Goal: Task Accomplishment & Management: Use online tool/utility

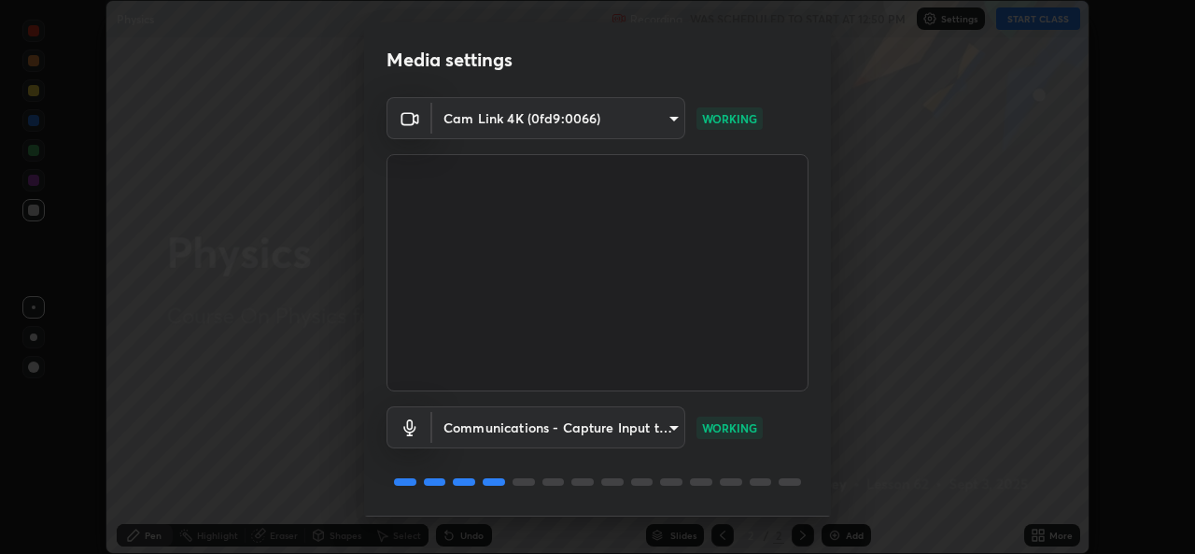
scroll to position [59, 0]
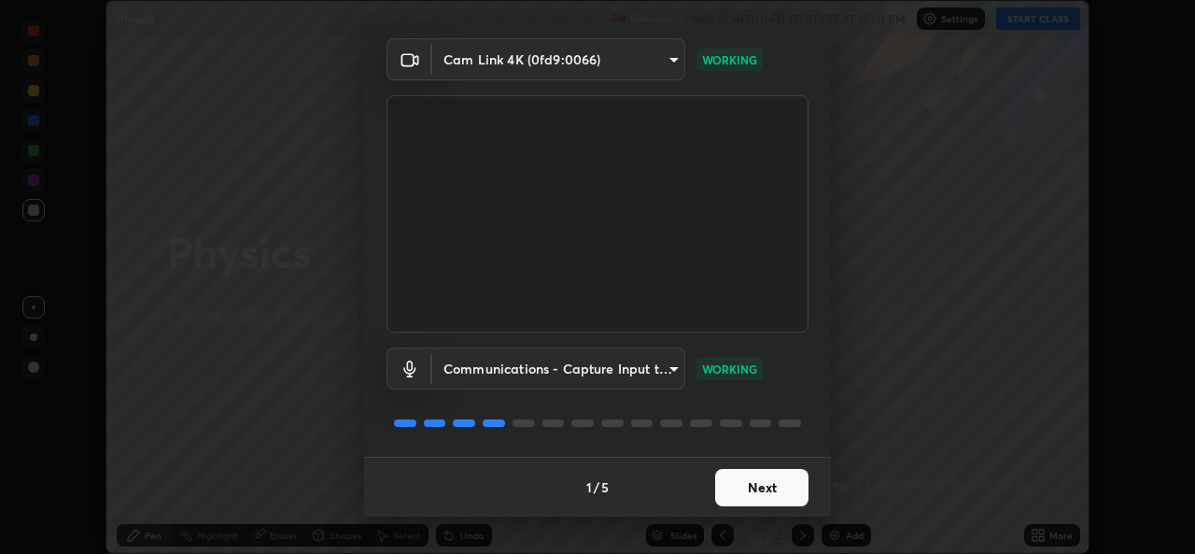
click at [742, 493] on button "Next" at bounding box center [761, 487] width 93 height 37
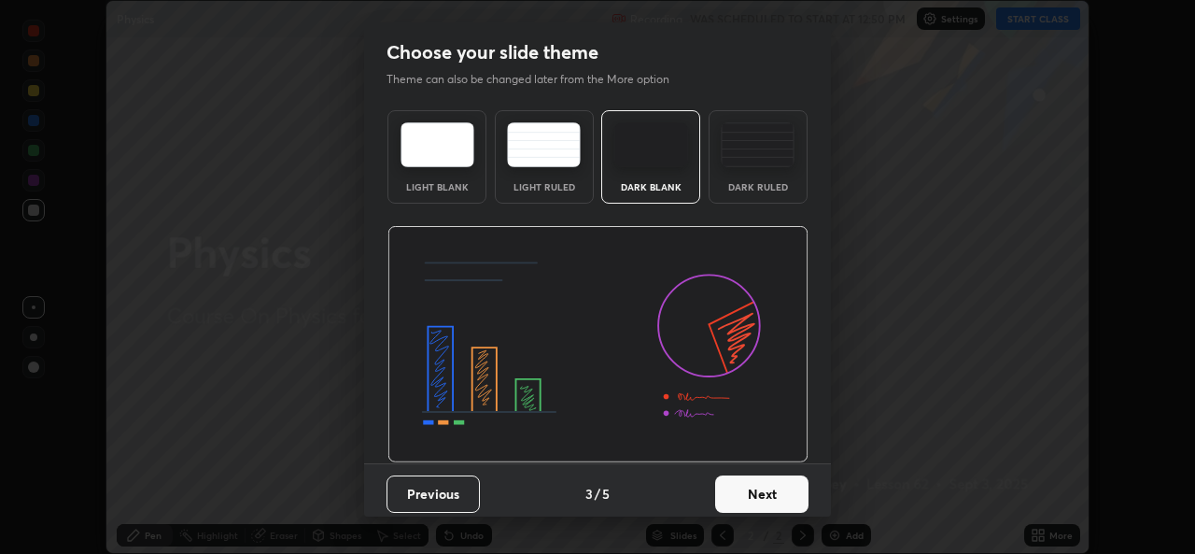
click at [757, 491] on button "Next" at bounding box center [761, 493] width 93 height 37
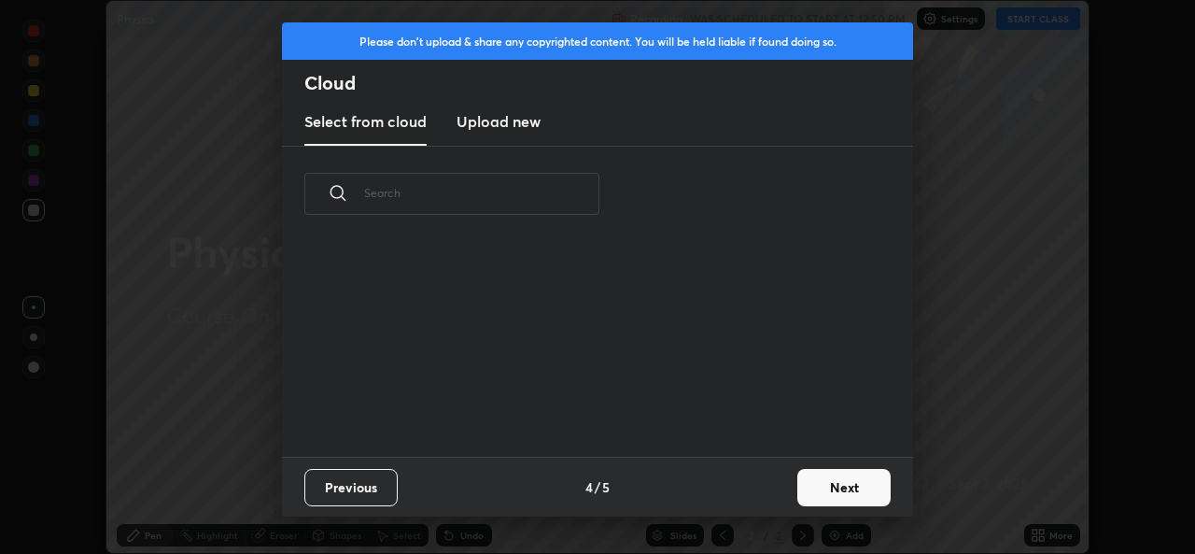
click at [769, 490] on div "Previous 4 / 5 Next" at bounding box center [597, 486] width 631 height 60
click at [812, 490] on button "Next" at bounding box center [843, 487] width 93 height 37
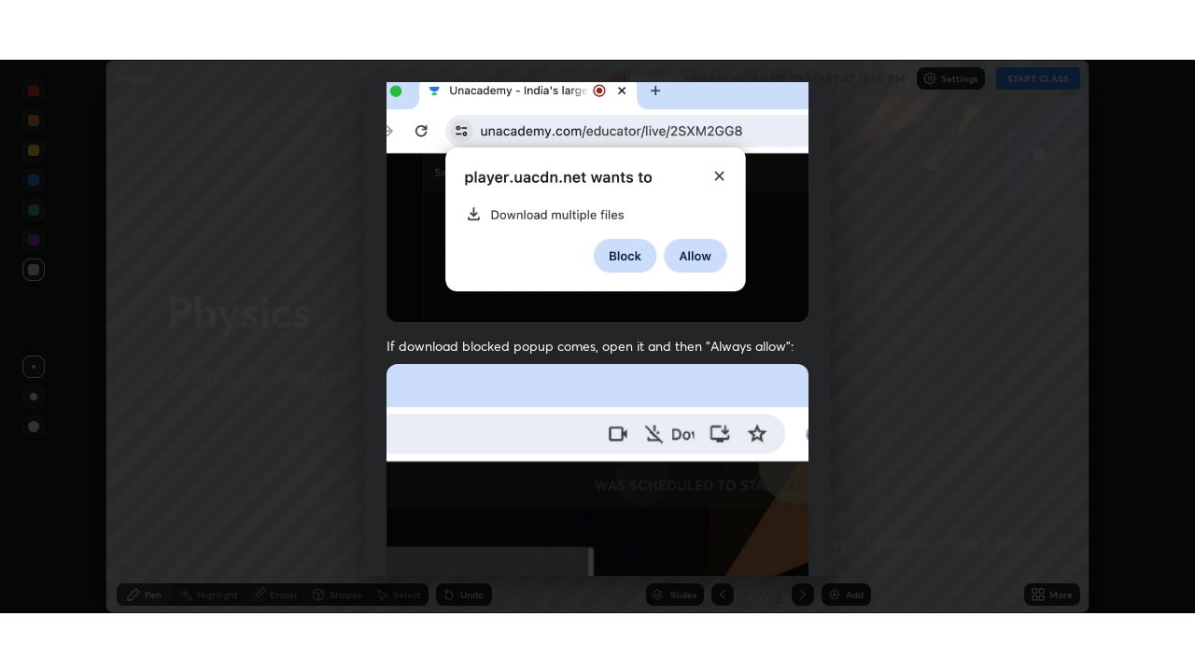
scroll to position [440, 0]
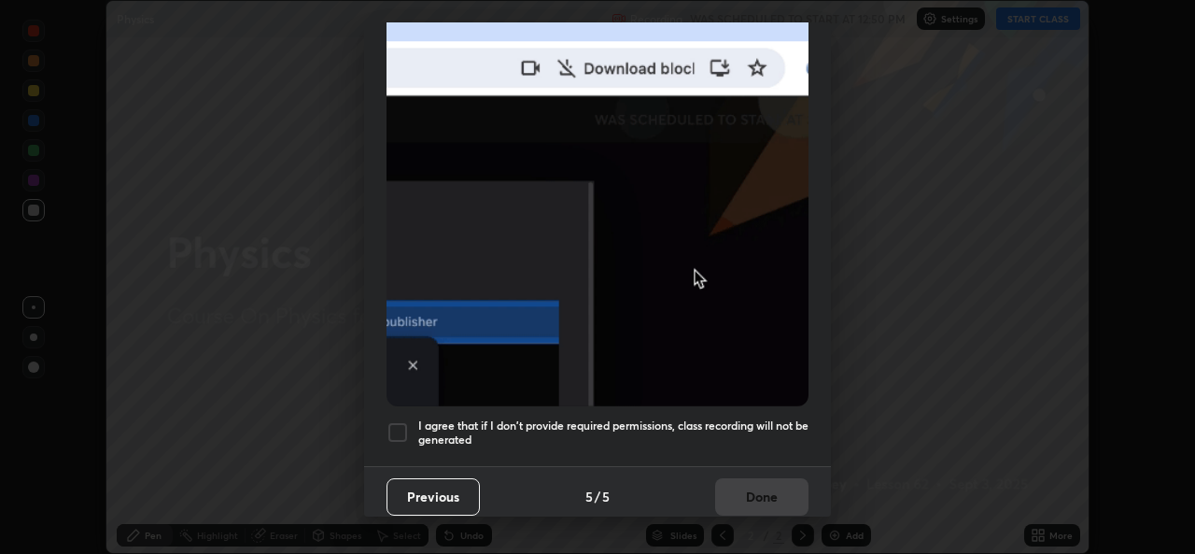
click at [396, 429] on div at bounding box center [397, 432] width 22 height 22
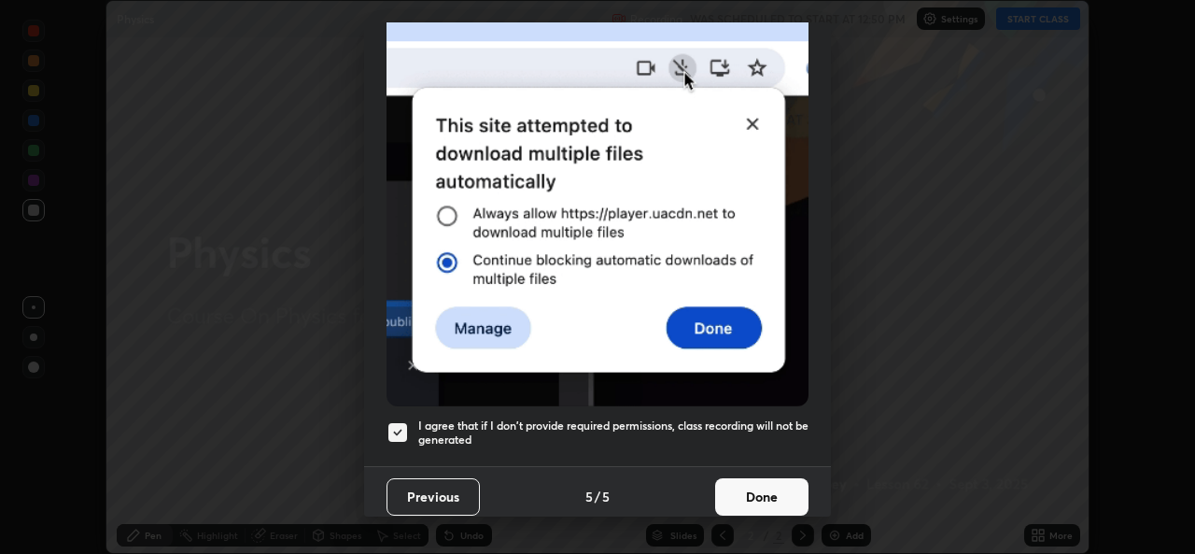
click at [755, 489] on button "Done" at bounding box center [761, 496] width 93 height 37
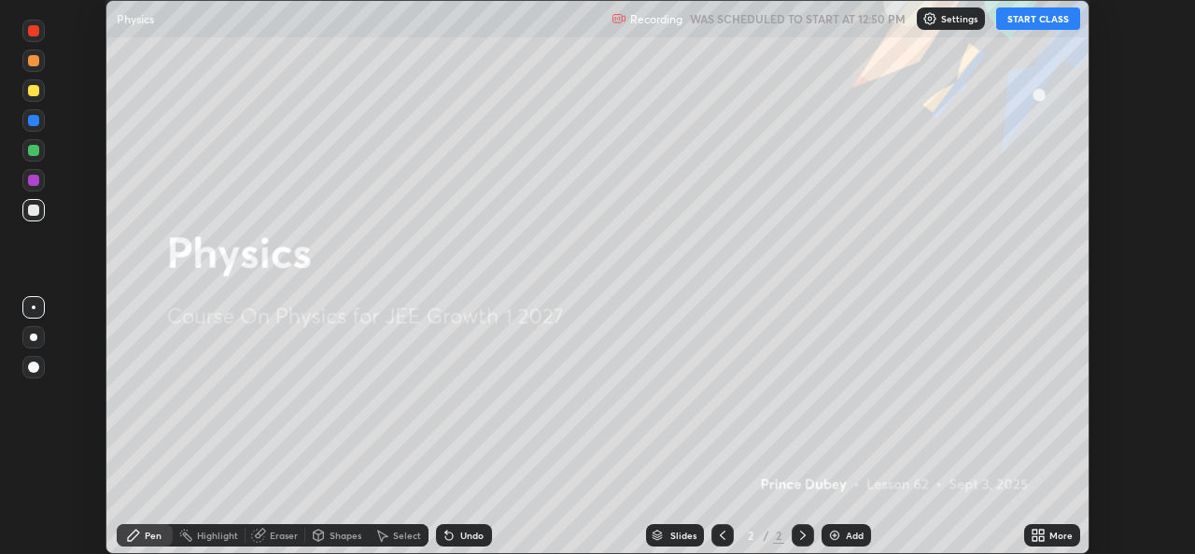
click at [1015, 21] on button "START CLASS" at bounding box center [1038, 18] width 84 height 22
click at [1037, 534] on icon at bounding box center [1038, 534] width 15 height 15
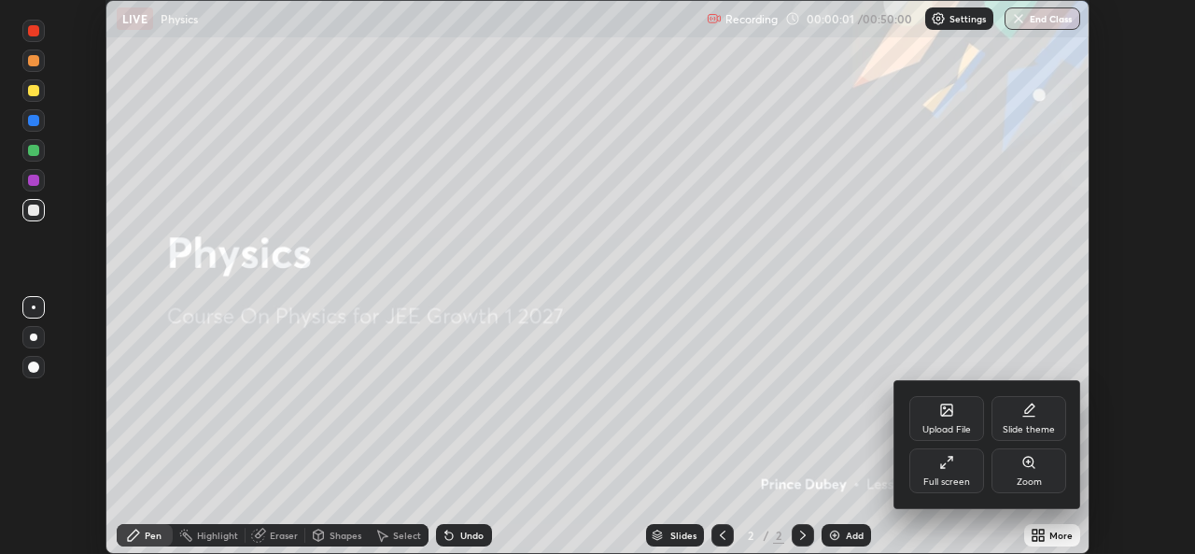
click at [944, 457] on icon at bounding box center [946, 462] width 15 height 15
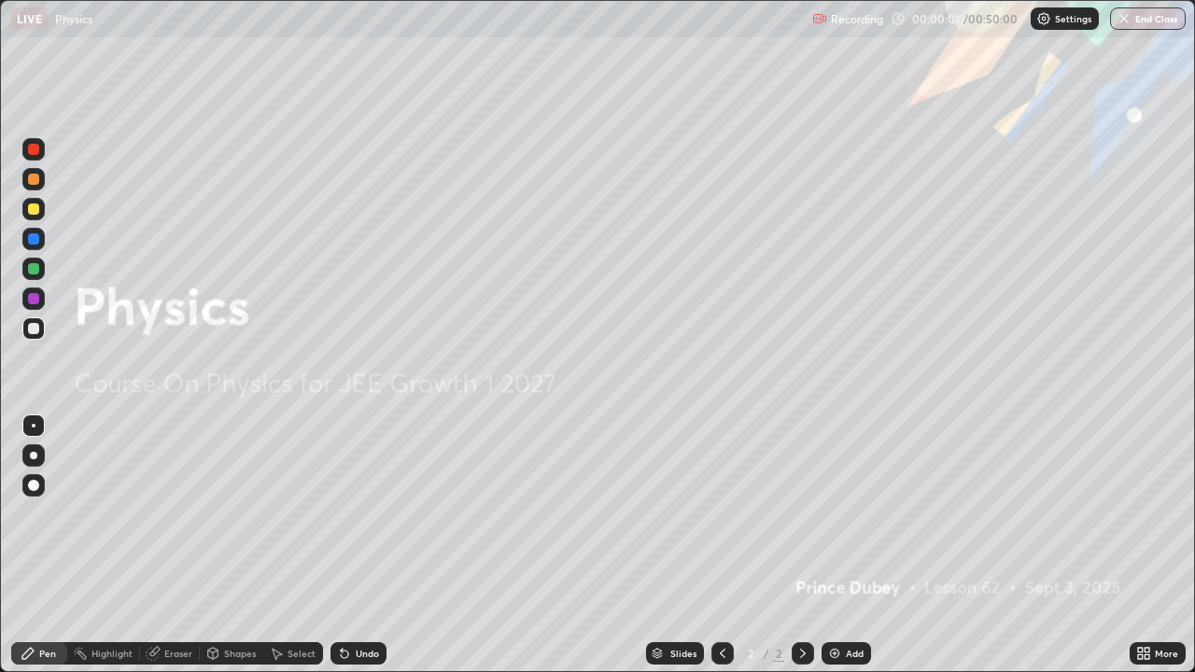
scroll to position [672, 1195]
click at [837, 553] on img at bounding box center [834, 653] width 15 height 15
